Goal: Information Seeking & Learning: Learn about a topic

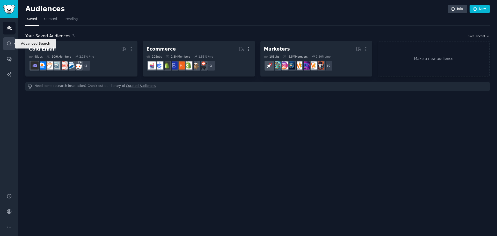
click at [6, 46] on link "Search" at bounding box center [9, 43] width 13 height 13
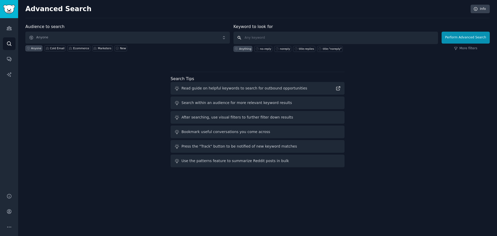
click at [270, 36] on input "text" at bounding box center [336, 38] width 205 height 12
type input "testing vibe coded apps"
click button "Perform Advanced Search" at bounding box center [466, 38] width 48 height 12
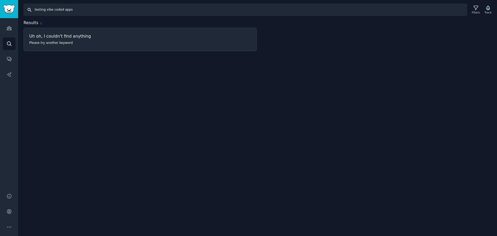
click at [306, 15] on input "testing vibe coded apps" at bounding box center [246, 10] width 444 height 12
click at [475, 11] on div "Filters" at bounding box center [476, 13] width 8 height 4
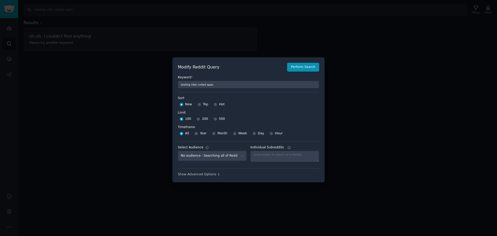
scroll to position [4, 0]
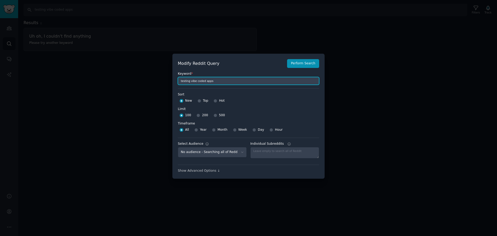
click at [201, 81] on input "testing vibe coded apps" at bounding box center [248, 81] width 141 height 8
type input "testing vibe apps"
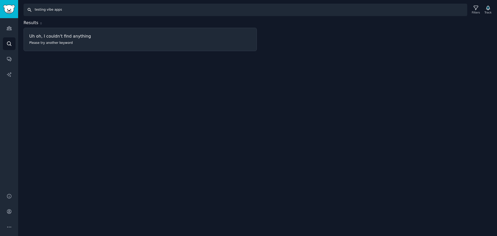
click at [59, 9] on input "testing vibe apps" at bounding box center [246, 10] width 444 height 12
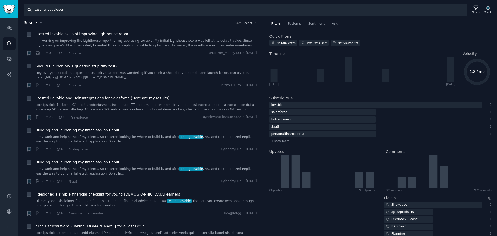
type input "testing lovableper"
